Goal: Task Accomplishment & Management: Manage account settings

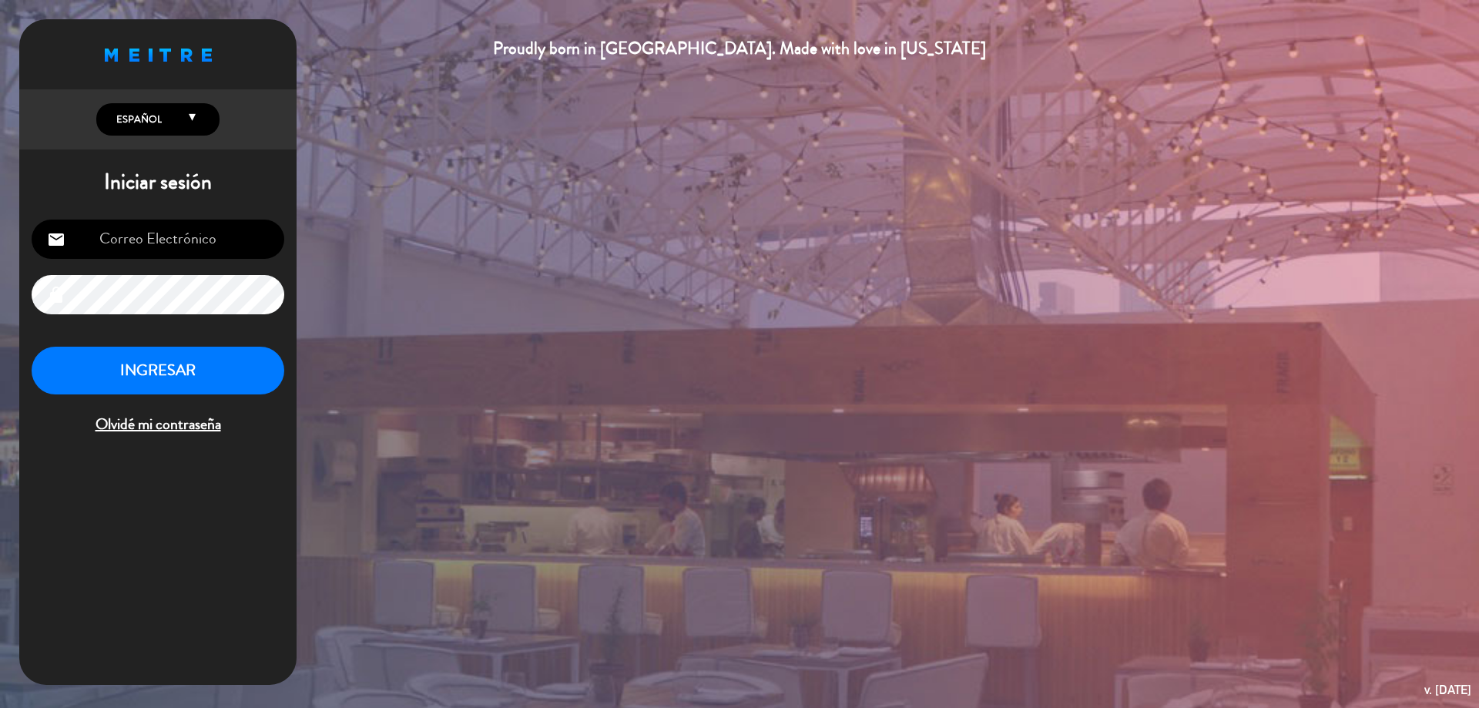
type input "[EMAIL_ADDRESS][DOMAIN_NAME]"
click at [206, 392] on button "INGRESAR" at bounding box center [158, 371] width 253 height 49
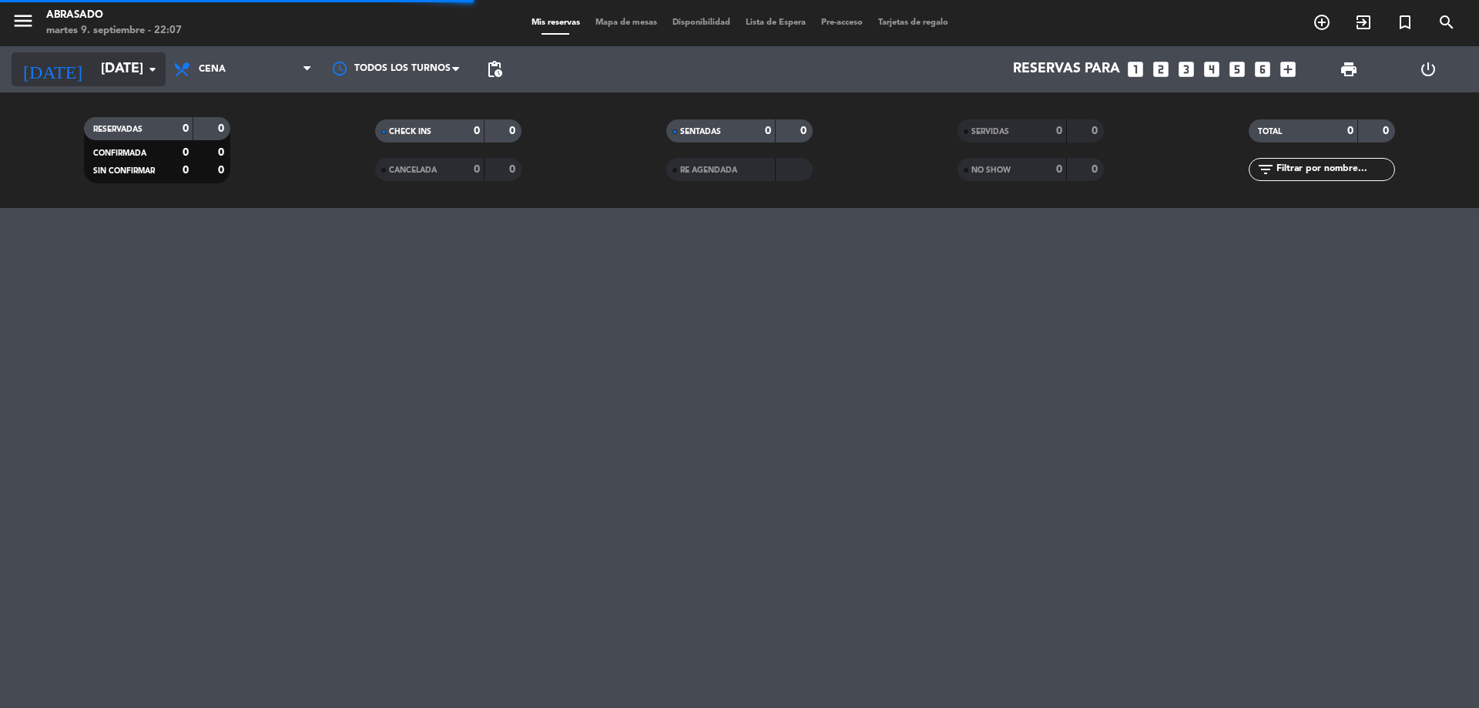
click at [143, 72] on input "[DATE]" at bounding box center [182, 69] width 179 height 31
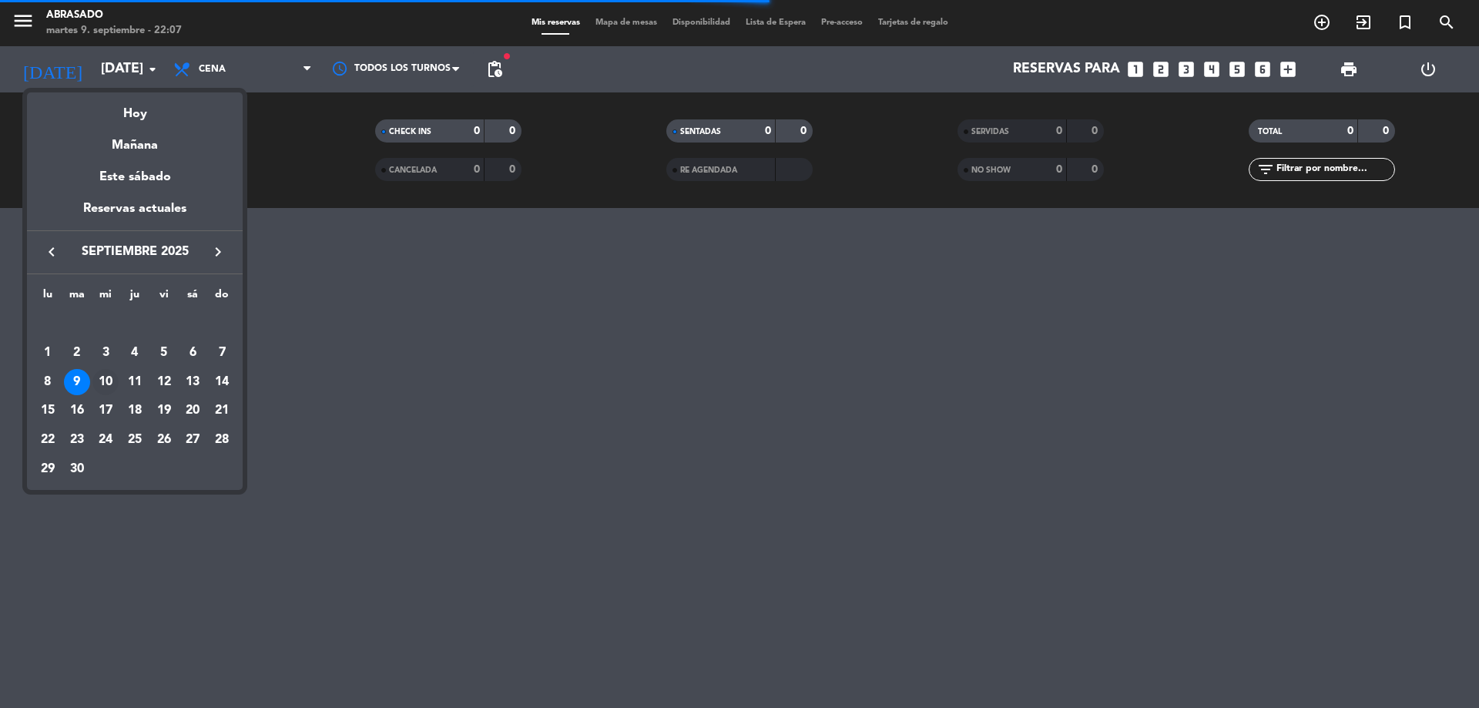
click at [102, 378] on div "10" at bounding box center [105, 382] width 26 height 26
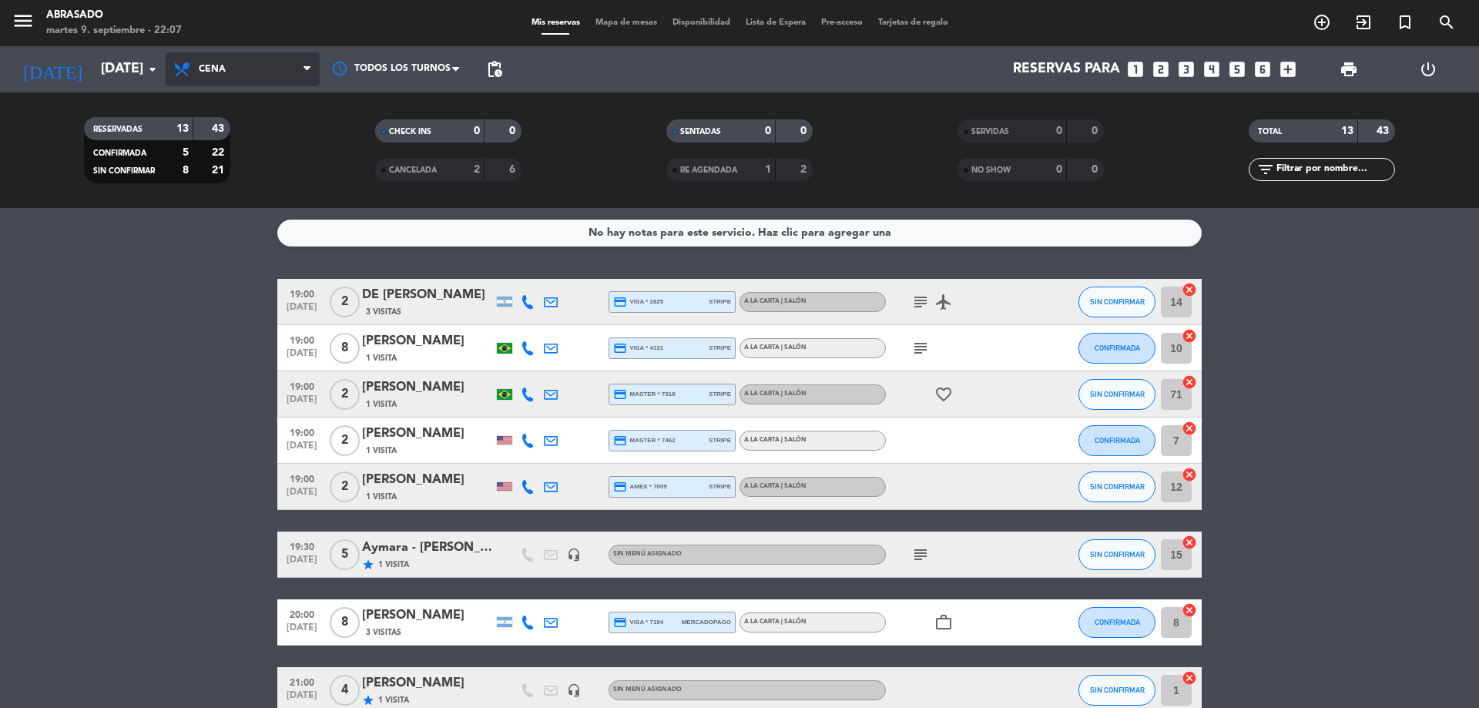
click at [198, 66] on span "Cena" at bounding box center [243, 69] width 154 height 34
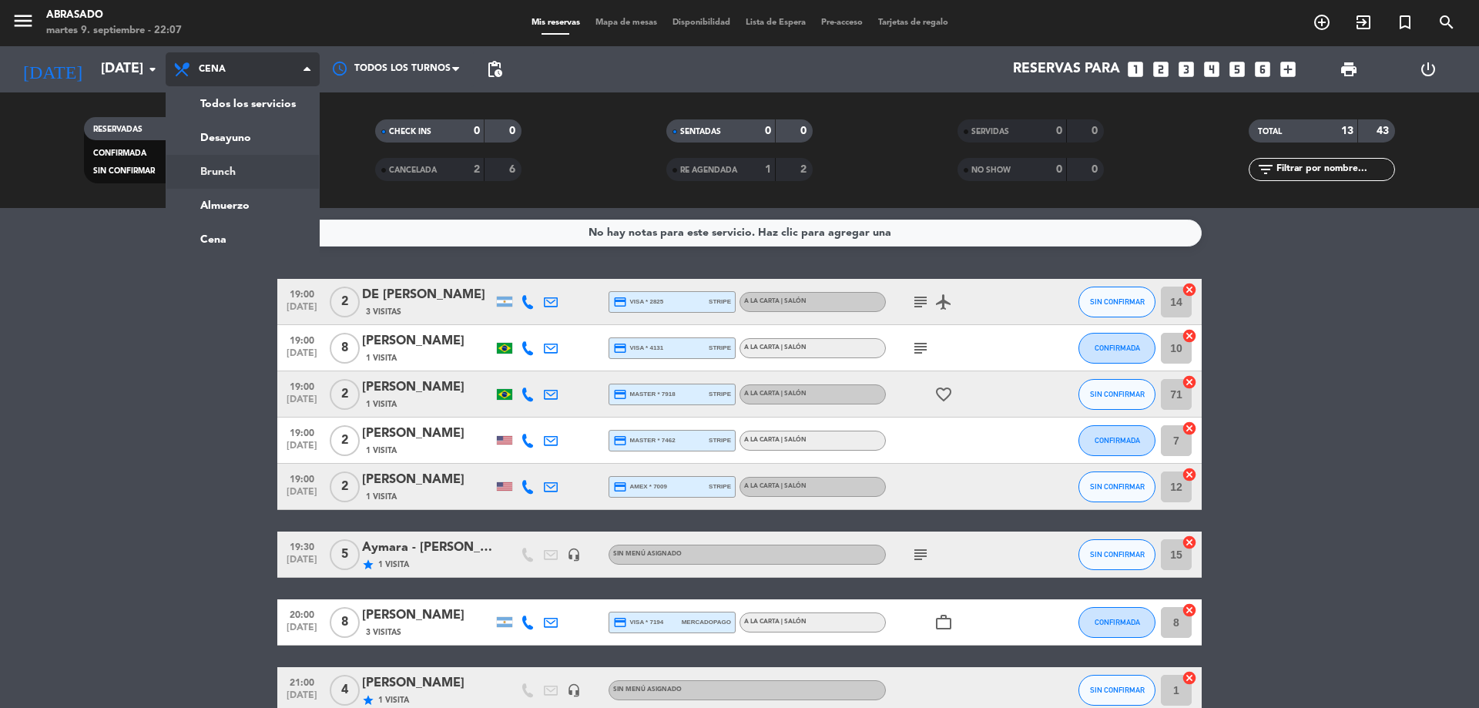
click at [228, 176] on div "menu Abrasado [DATE] 9. septiembre - 22:07 Mis reservas Mapa de mesas Disponibi…" at bounding box center [739, 104] width 1479 height 208
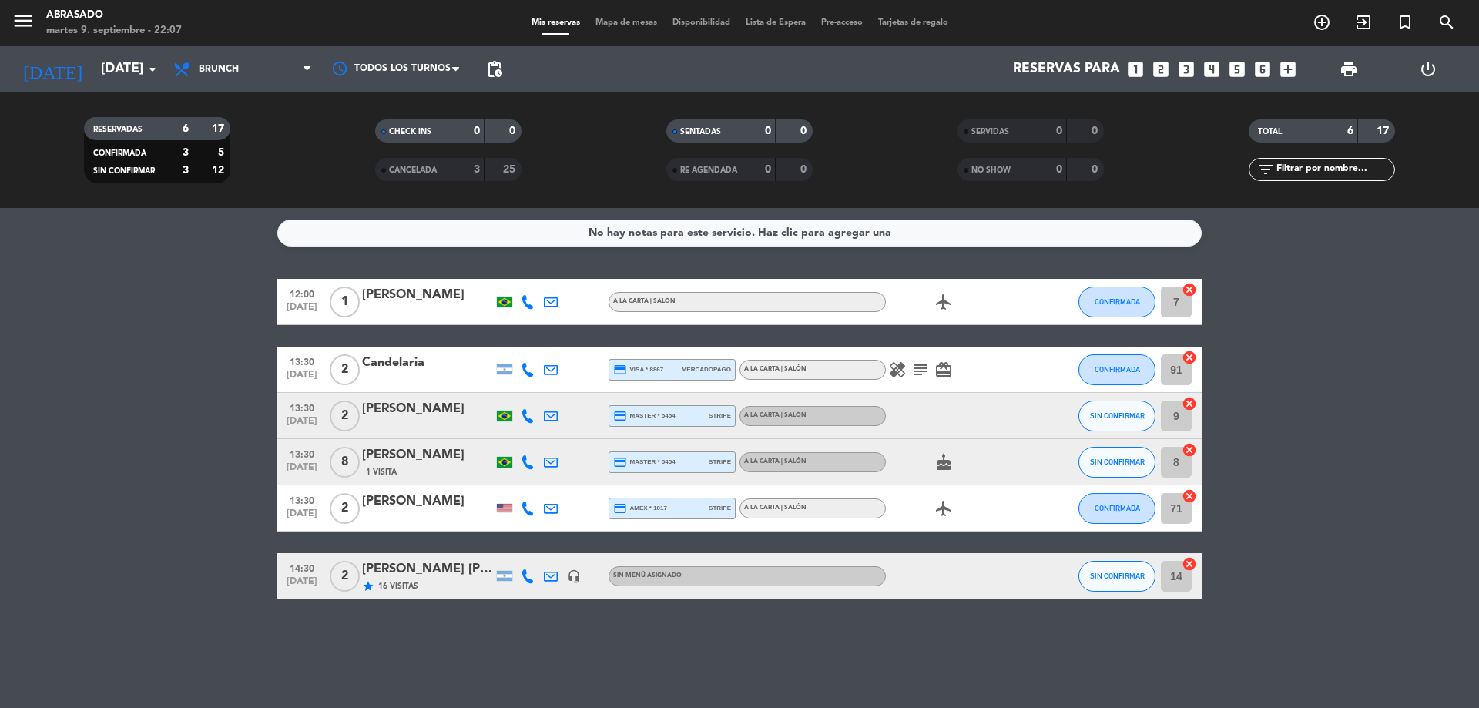
click at [270, 62] on span "Brunch" at bounding box center [243, 69] width 154 height 34
click at [225, 229] on ng-component "menu Abrasado [DATE] 9. septiembre - 22:07 Mis reservas Mapa de mesas Disponibi…" at bounding box center [739, 354] width 1479 height 708
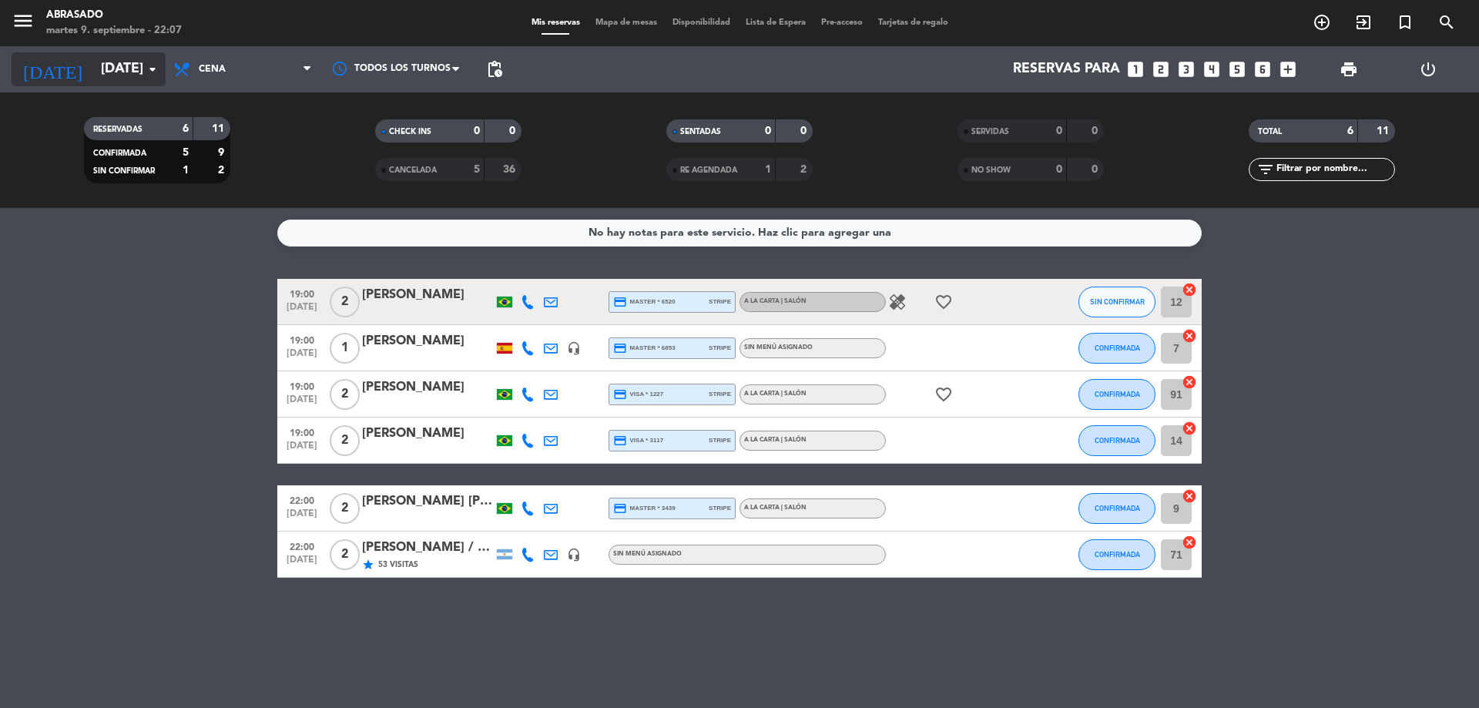
click at [116, 65] on input "[DATE]" at bounding box center [182, 69] width 179 height 31
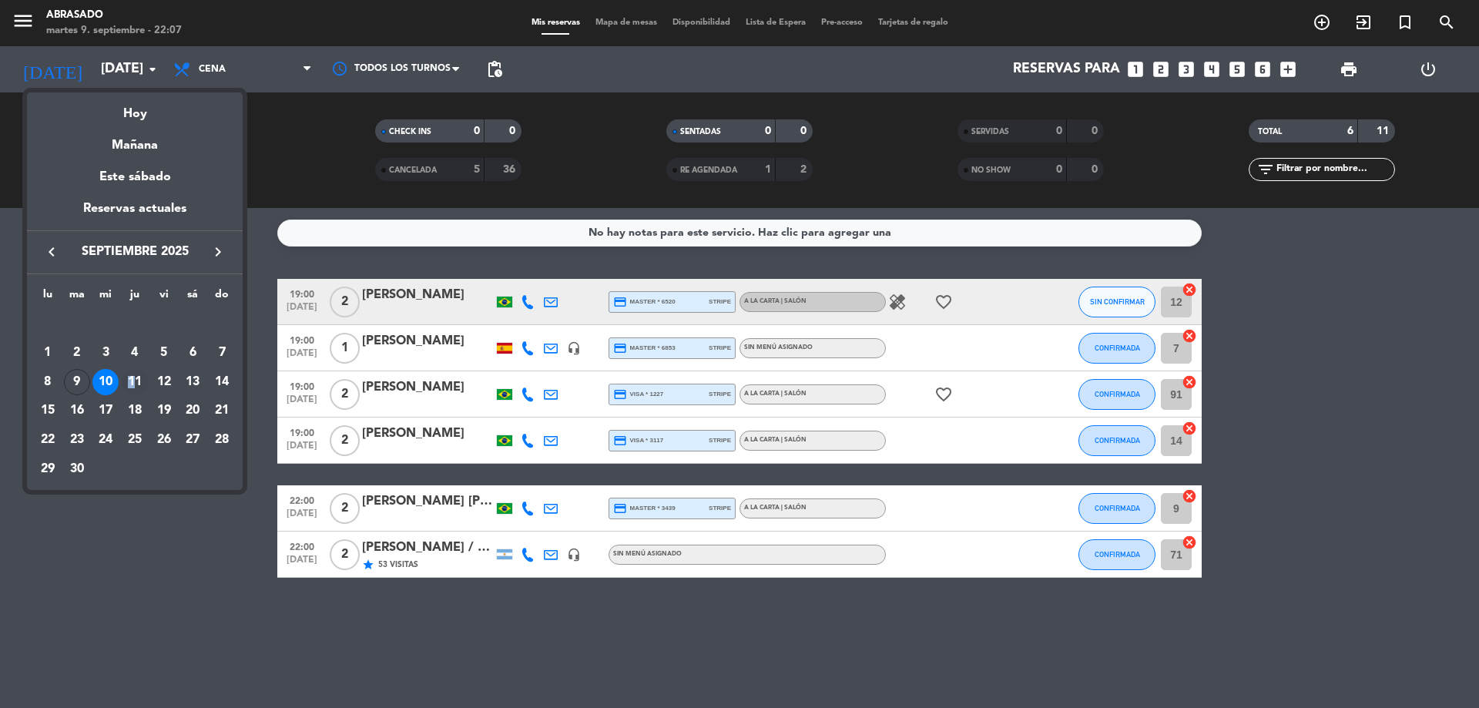
click at [132, 388] on div "11" at bounding box center [135, 382] width 26 height 26
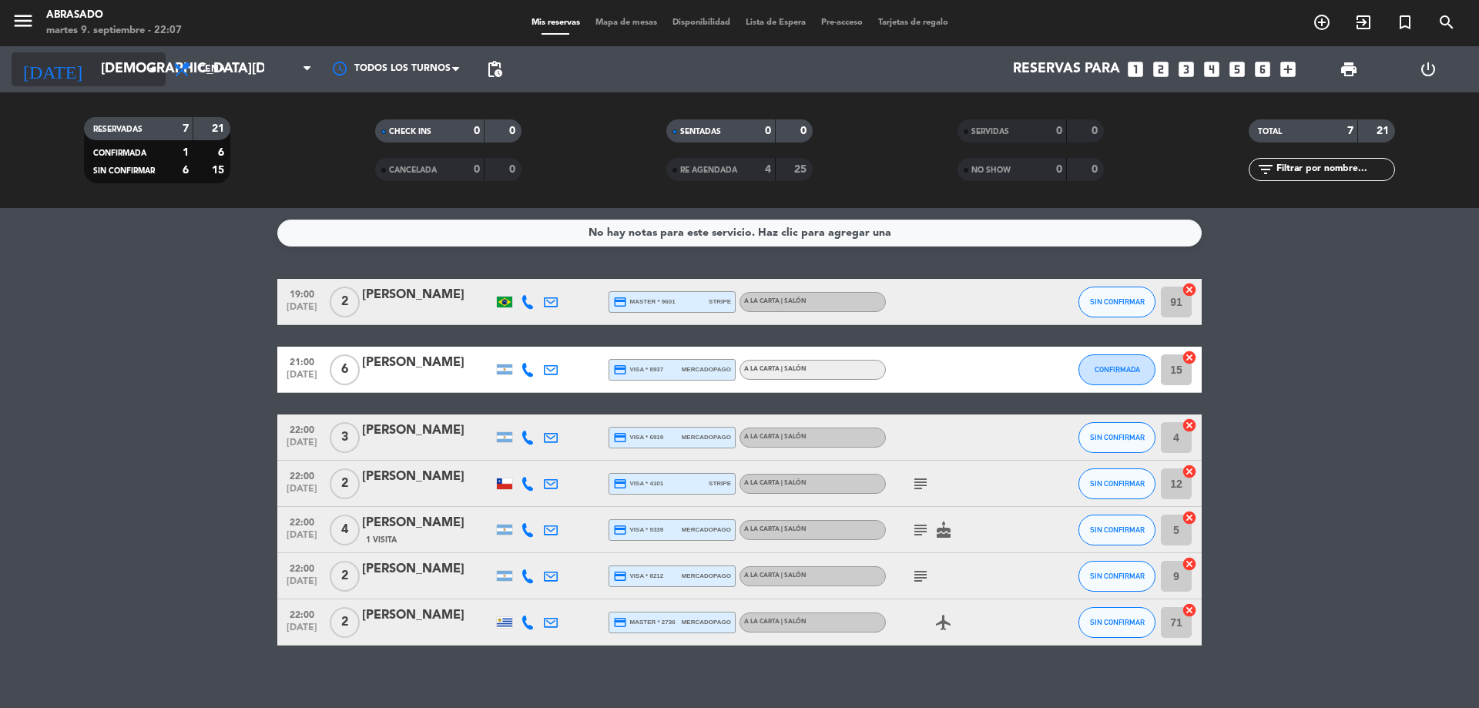
click at [126, 66] on input "[DEMOGRAPHIC_DATA][DATE]" at bounding box center [182, 69] width 179 height 31
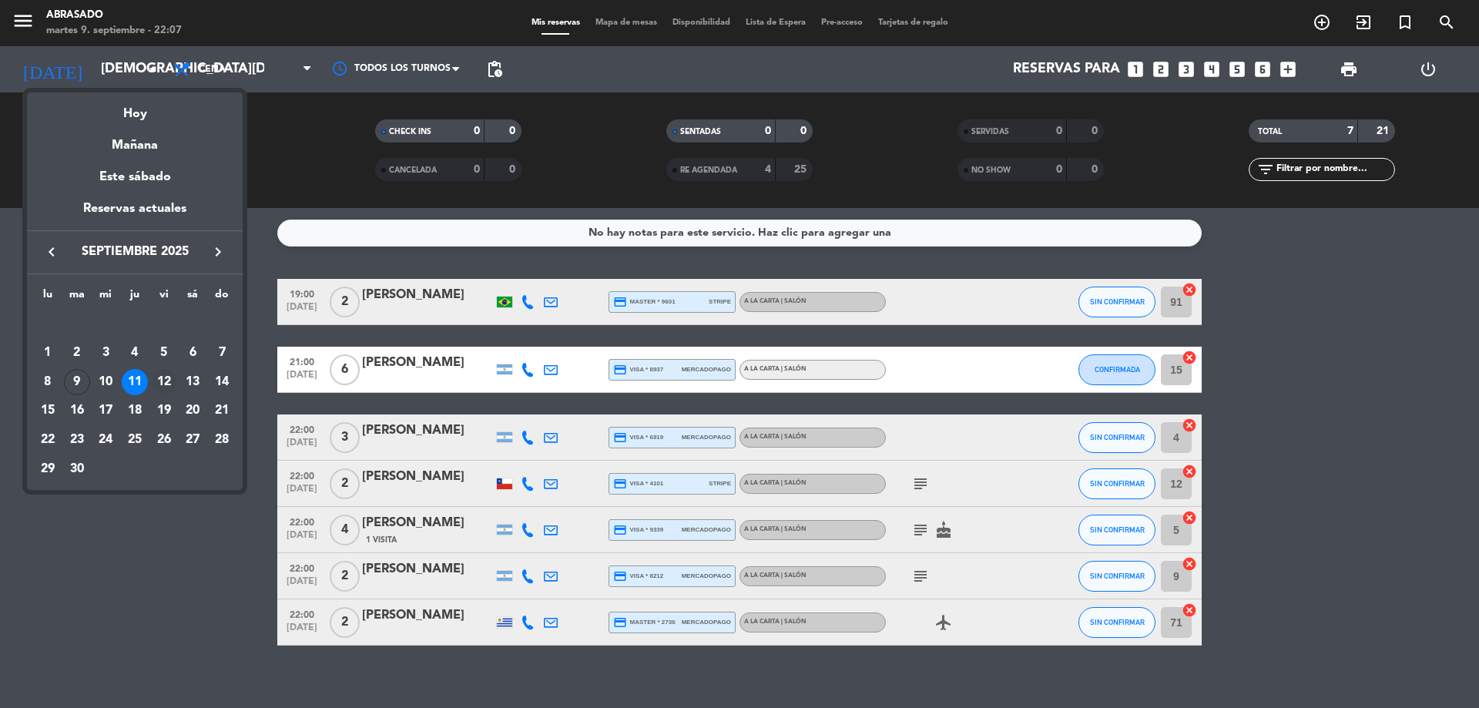
click at [170, 373] on div "12" at bounding box center [164, 382] width 26 height 26
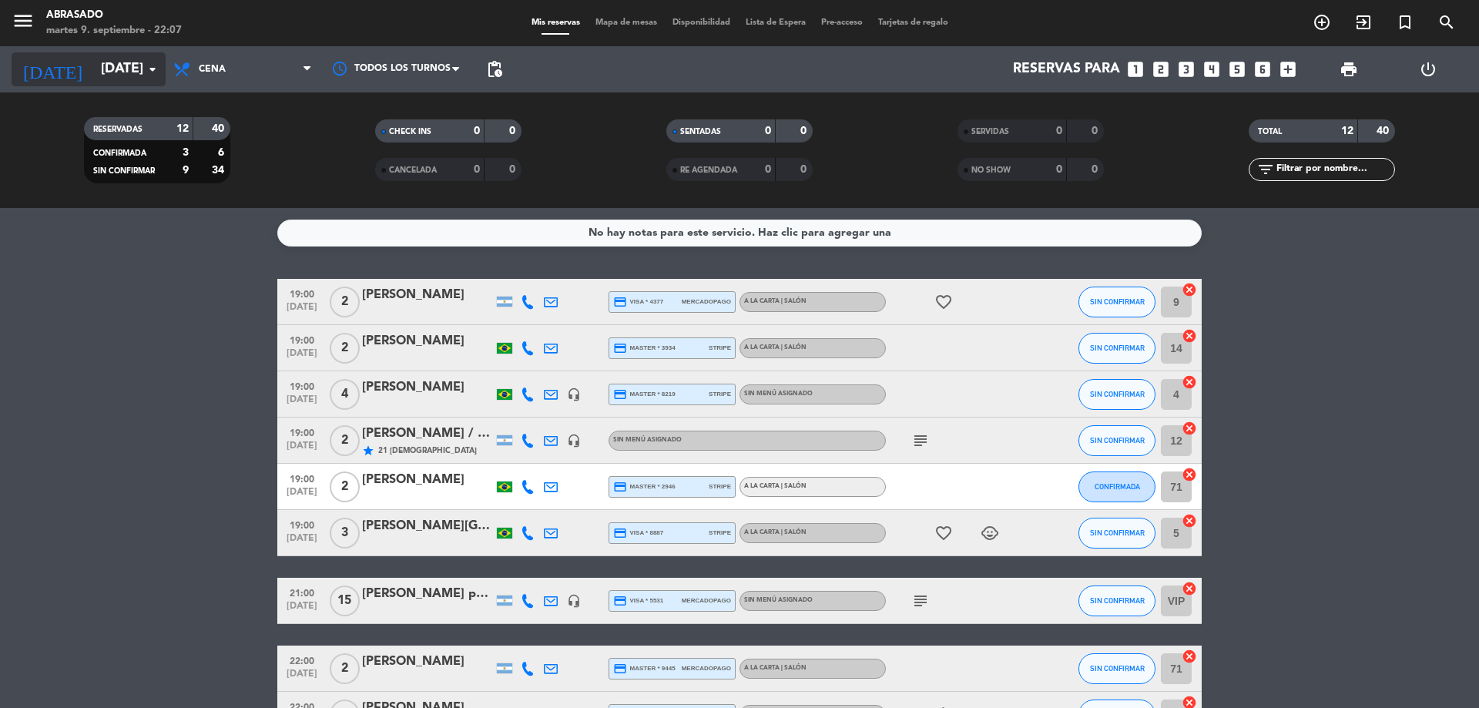
click at [116, 69] on input "[DATE]" at bounding box center [182, 69] width 179 height 31
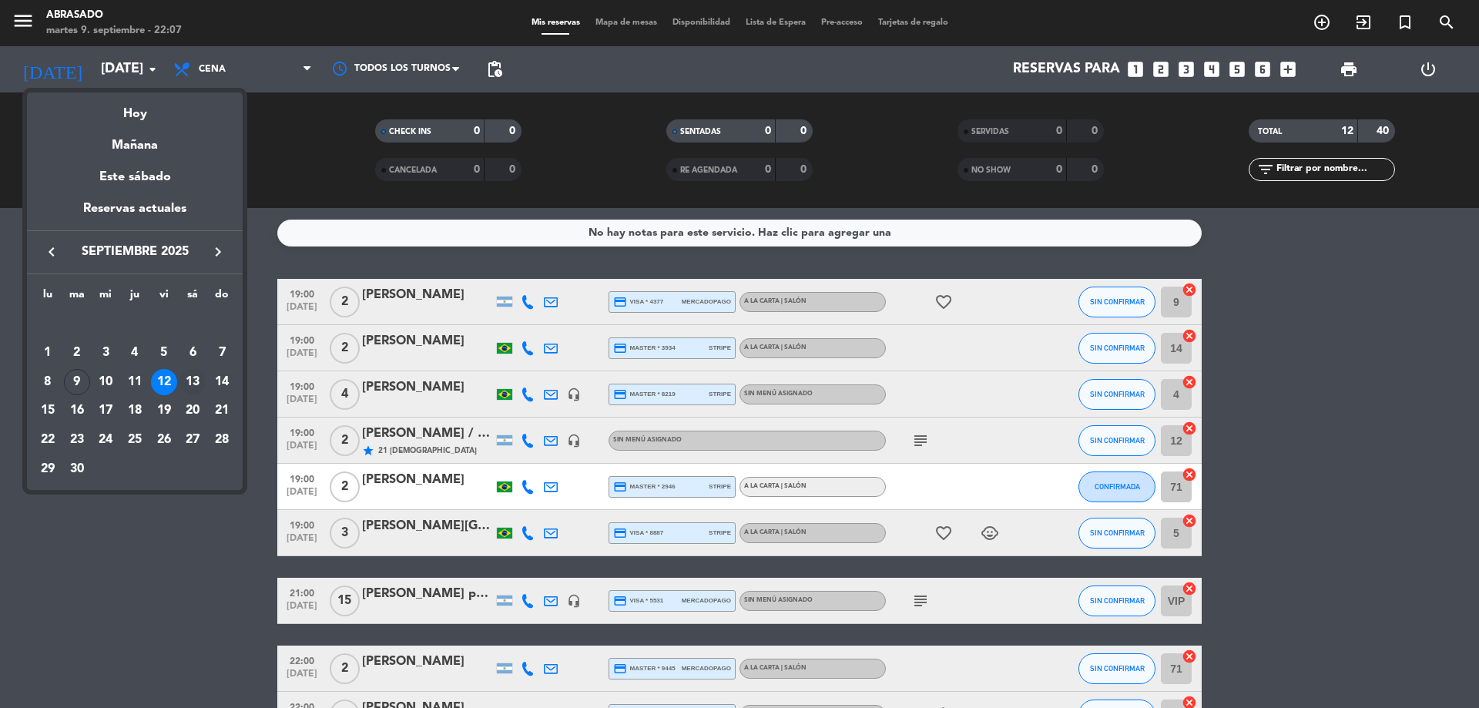
click at [193, 378] on div "13" at bounding box center [193, 382] width 26 height 26
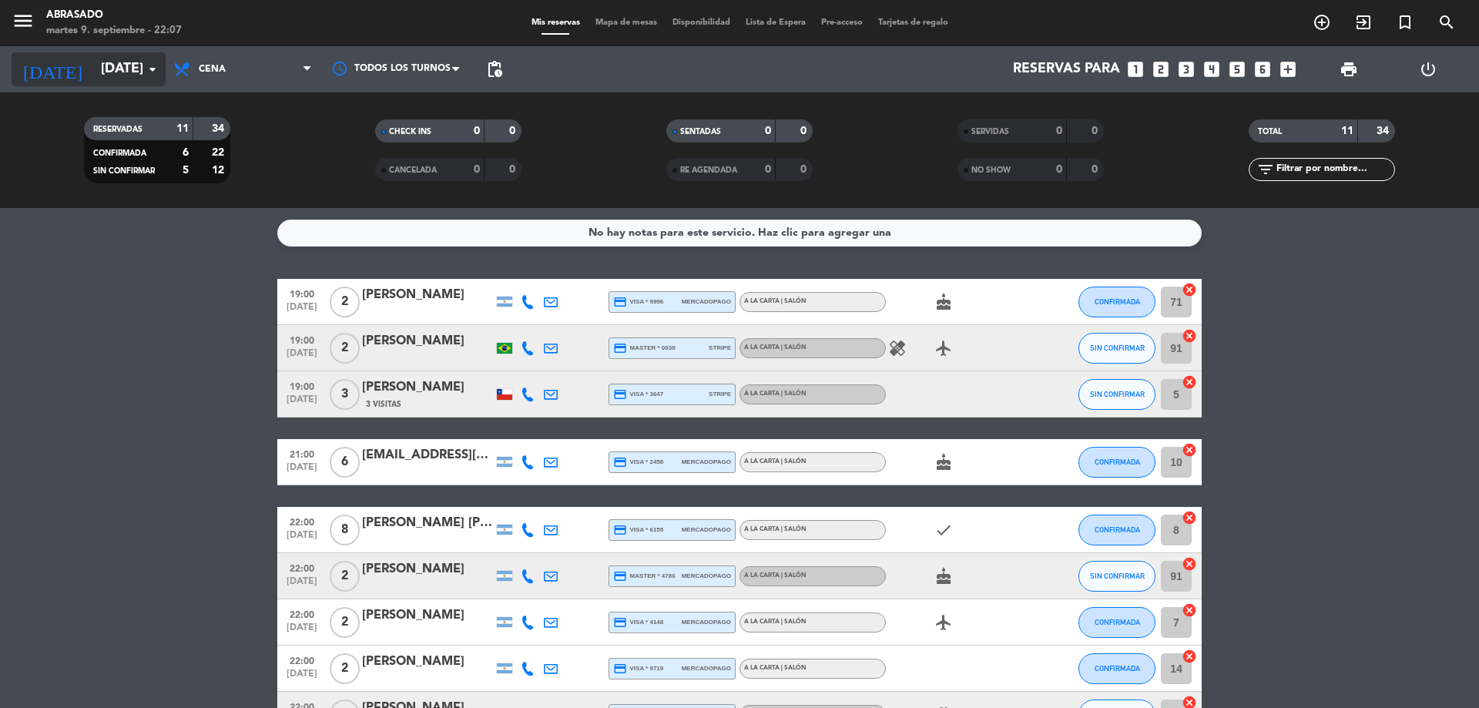
drag, startPoint x: 56, startPoint y: 48, endPoint x: 63, endPoint y: 52, distance: 8.3
click at [58, 49] on div "[DATE] [DATE] arrow_drop_down" at bounding box center [89, 69] width 154 height 46
click at [93, 56] on input "[DATE]" at bounding box center [182, 69] width 179 height 31
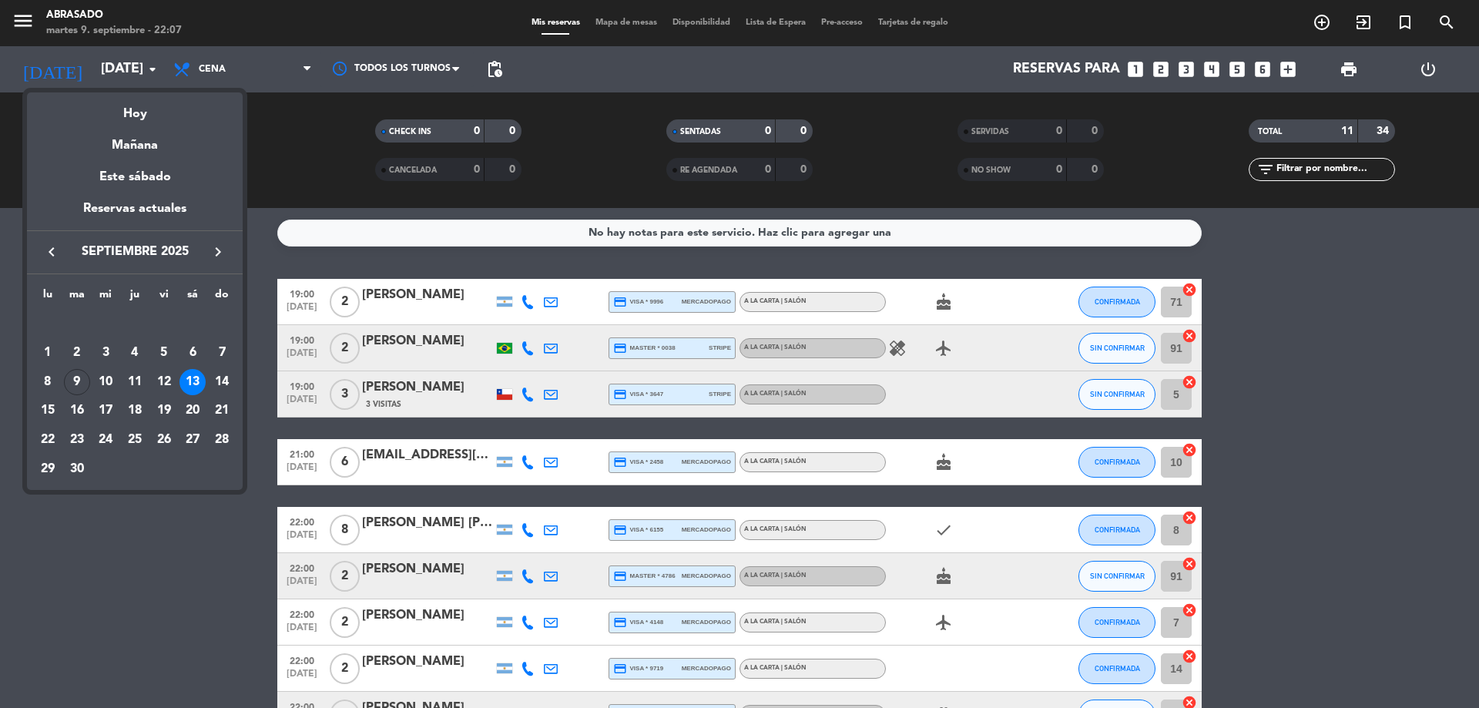
drag, startPoint x: 216, startPoint y: 378, endPoint x: 223, endPoint y: 357, distance: 21.9
click at [216, 377] on div "14" at bounding box center [222, 382] width 26 height 26
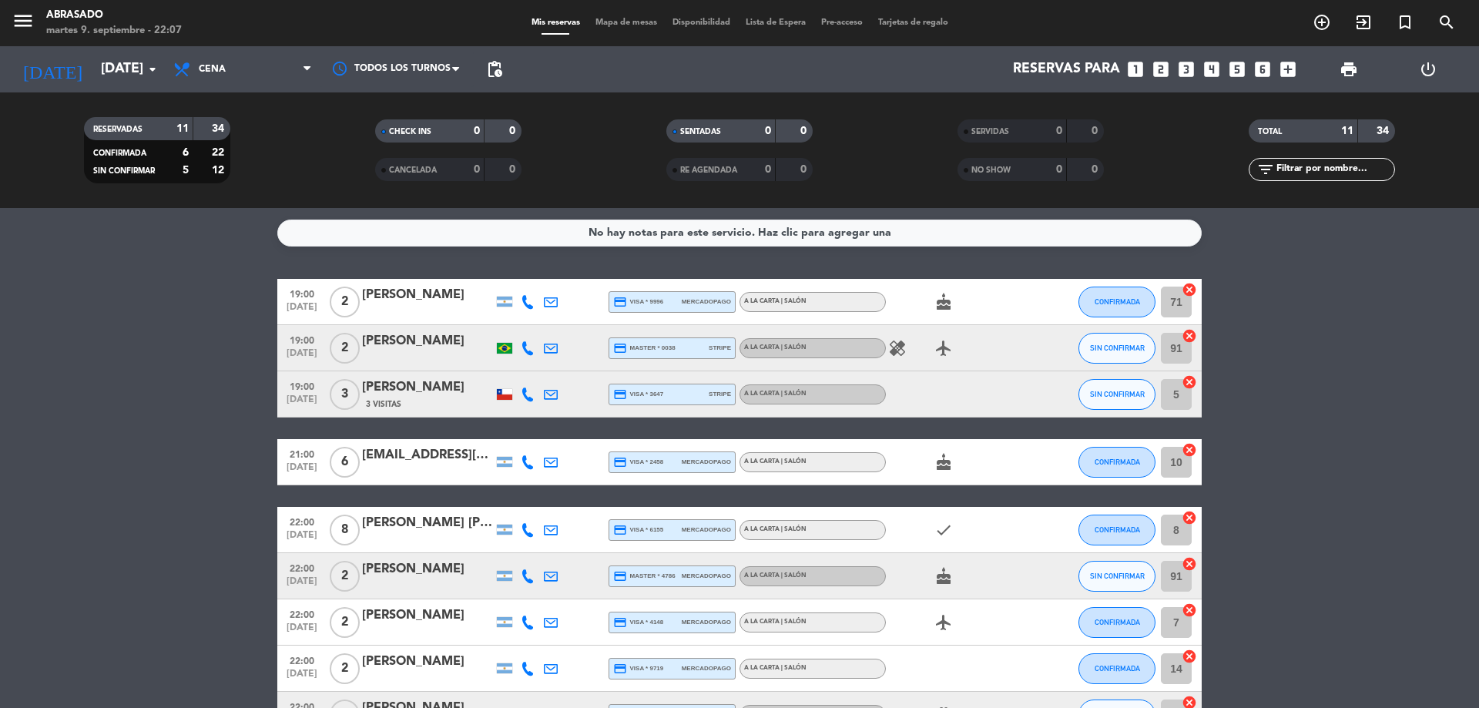
type input "[DATE]"
click at [287, 56] on span "Cena" at bounding box center [243, 69] width 154 height 34
